Goal: Task Accomplishment & Management: Use online tool/utility

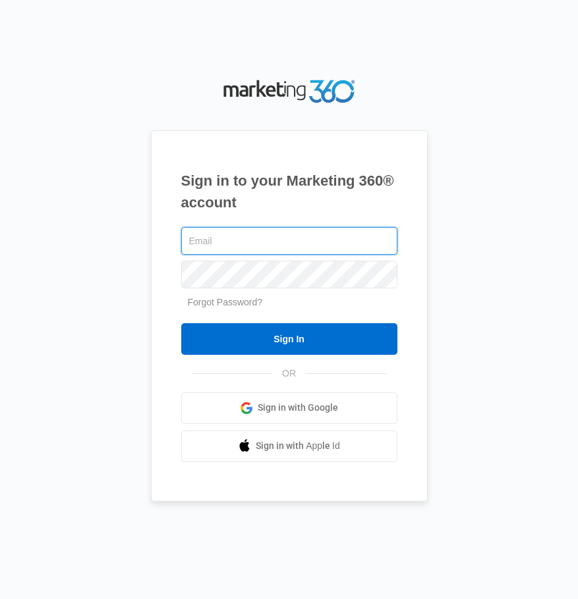
click at [252, 244] on input "text" at bounding box center [289, 241] width 216 height 28
click at [264, 232] on input "text" at bounding box center [289, 241] width 216 height 28
click at [381, 234] on input "text" at bounding box center [289, 241] width 216 height 28
click at [0, 599] on com-1password-button at bounding box center [0, 599] width 0 height 0
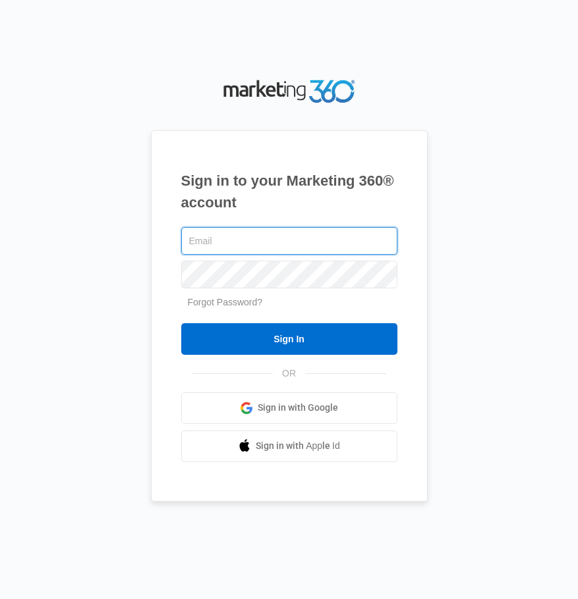
type input "[PERSON_NAME][EMAIL_ADDRESS][DOMAIN_NAME]"
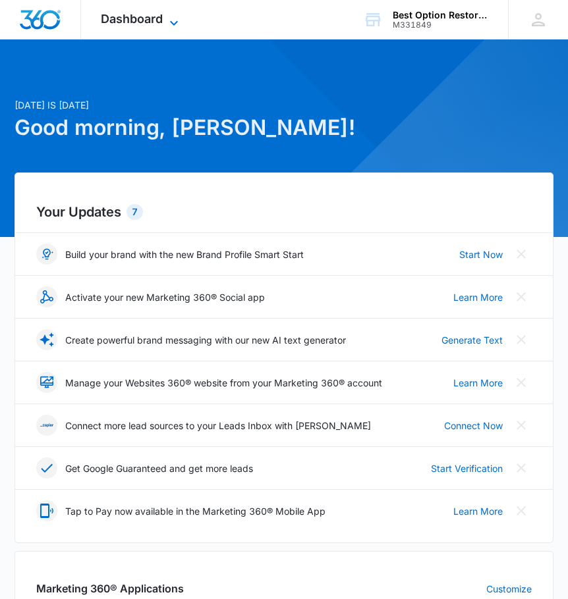
click at [156, 14] on span "Dashboard" at bounding box center [132, 19] width 62 height 14
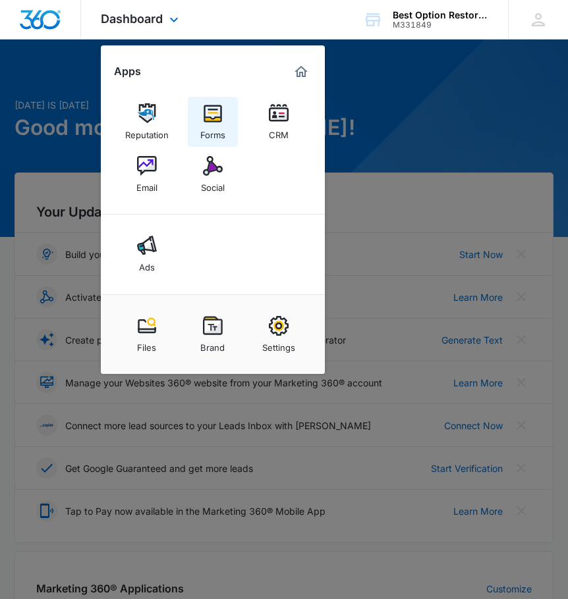
click at [217, 119] on img at bounding box center [213, 113] width 20 height 20
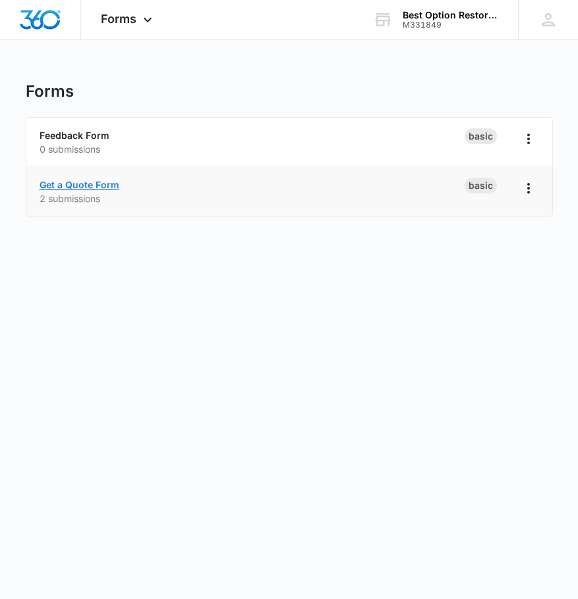
click at [90, 181] on link "Get a Quote Form" at bounding box center [80, 184] width 80 height 11
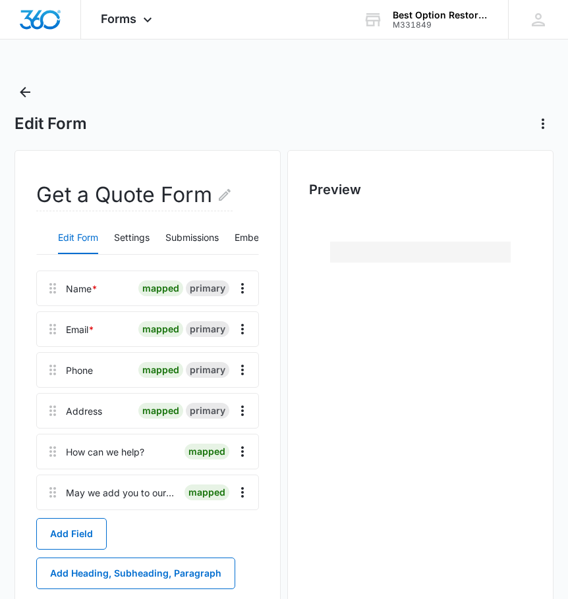
click at [258, 108] on div "Edit Form" at bounding box center [283, 108] width 539 height 53
